Goal: Task Accomplishment & Management: Use online tool/utility

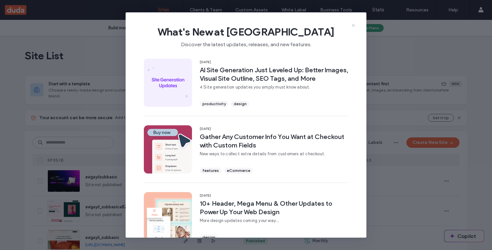
click at [355, 25] on icon at bounding box center [353, 25] width 5 height 5
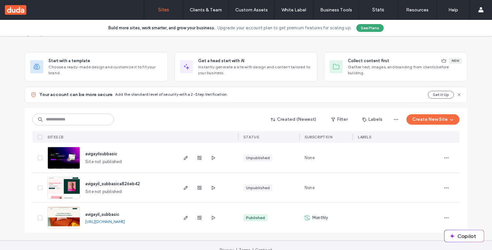
scroll to position [26, 0]
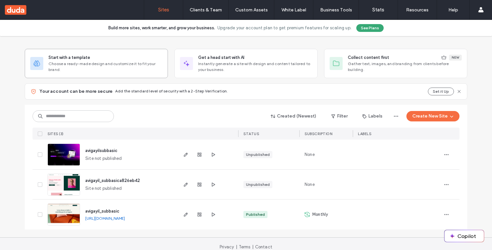
click at [108, 57] on div "Start with a template" at bounding box center [105, 57] width 114 height 7
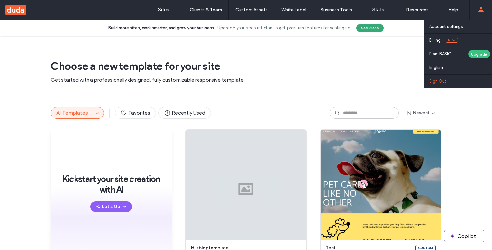
click at [443, 81] on label "Sign Out" at bounding box center [437, 81] width 17 height 5
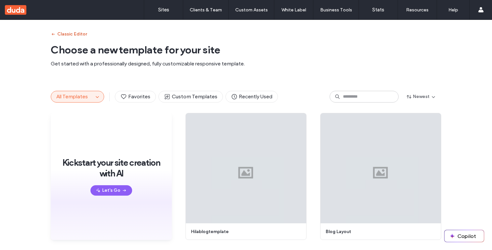
click at [77, 34] on button "Classic Editor" at bounding box center [69, 34] width 36 height 10
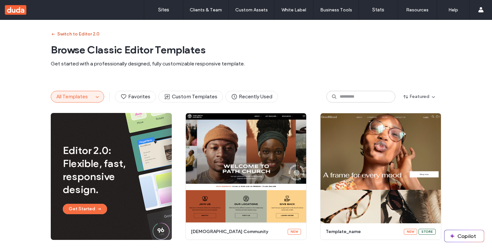
click at [77, 34] on button "Switch to Editor 2.0" at bounding box center [75, 34] width 49 height 10
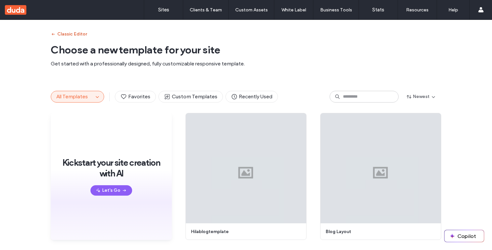
click at [75, 34] on button "Classic Editor" at bounding box center [69, 34] width 36 height 10
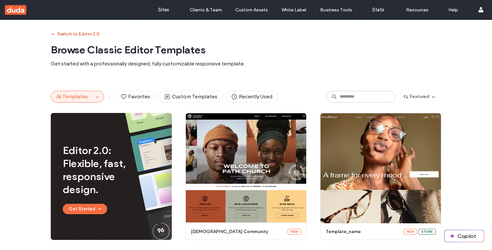
click at [75, 34] on button "Switch to Editor 2.0" at bounding box center [75, 34] width 49 height 10
